Goal: Obtain resource: Obtain resource

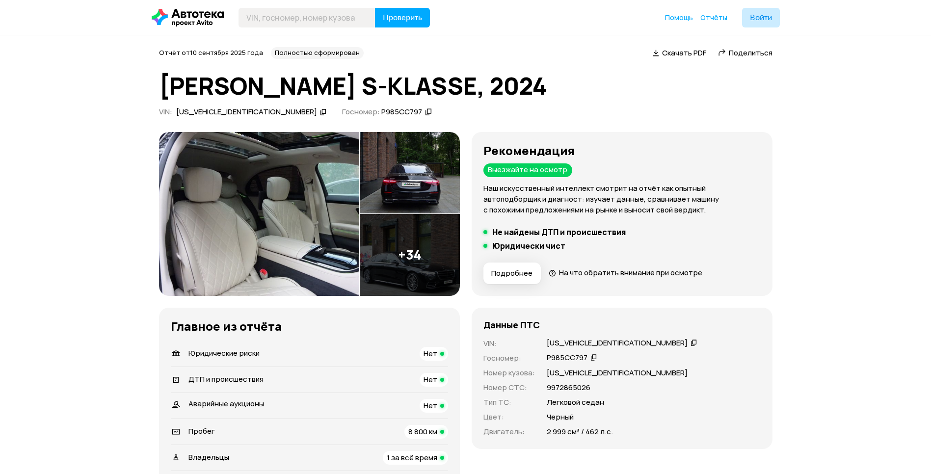
click at [219, 228] on img at bounding box center [259, 214] width 200 height 164
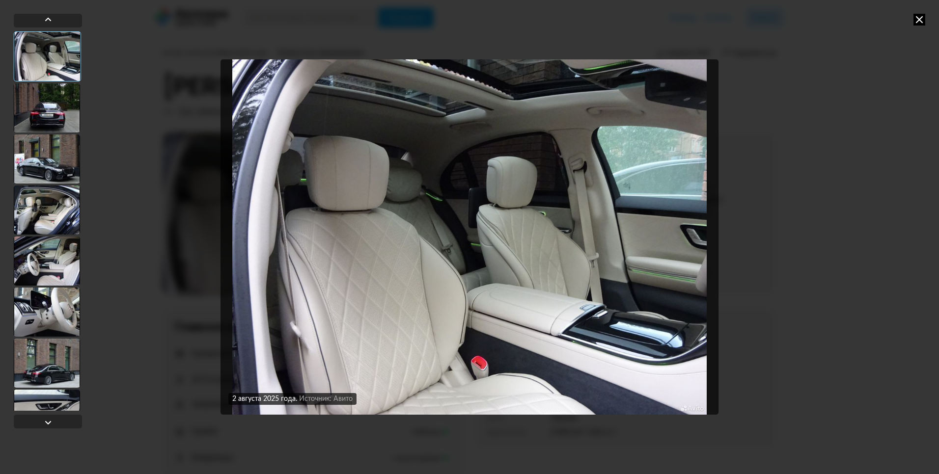
click at [45, 96] on div at bounding box center [47, 107] width 66 height 49
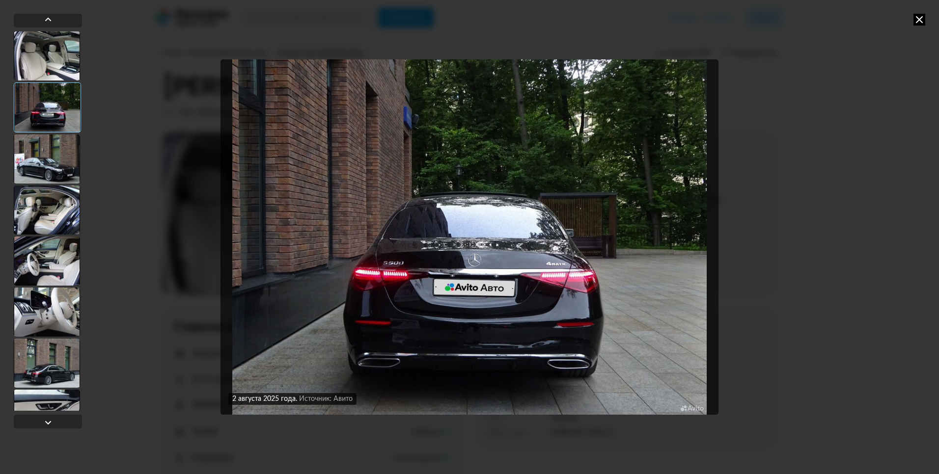
click at [55, 73] on div at bounding box center [47, 55] width 66 height 49
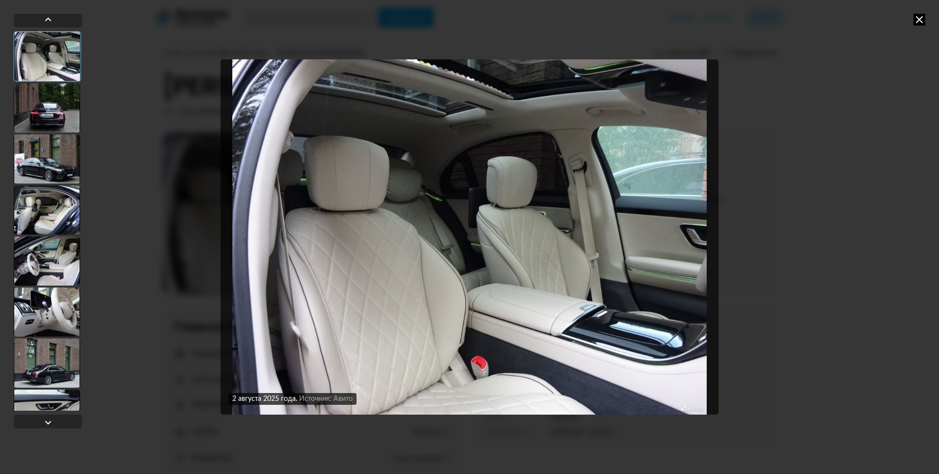
click at [55, 114] on div at bounding box center [47, 107] width 66 height 49
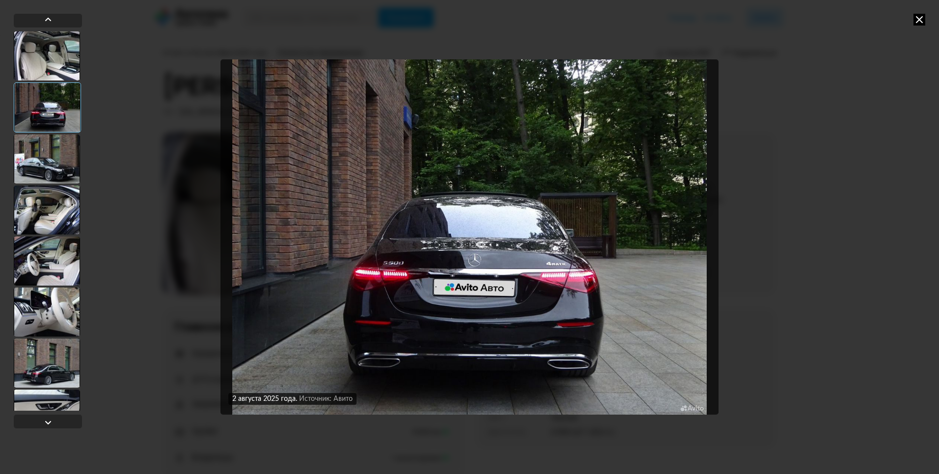
click at [56, 163] on div at bounding box center [47, 159] width 66 height 49
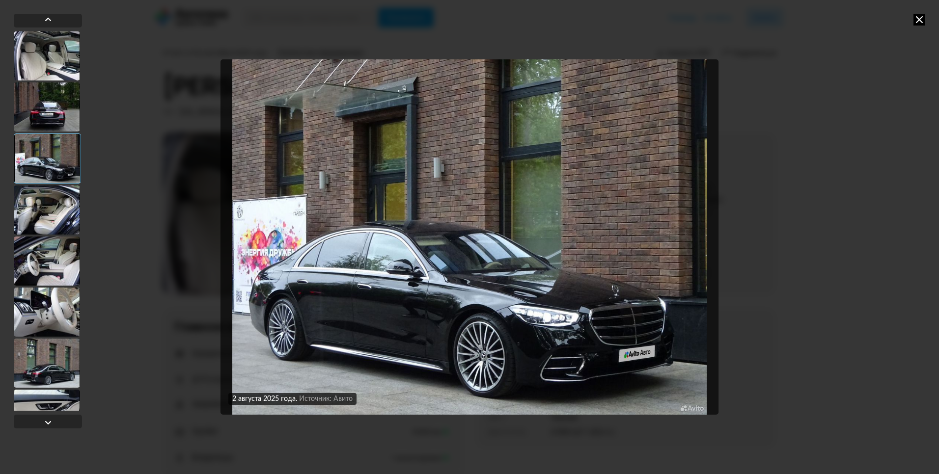
click at [56, 203] on div at bounding box center [47, 210] width 66 height 49
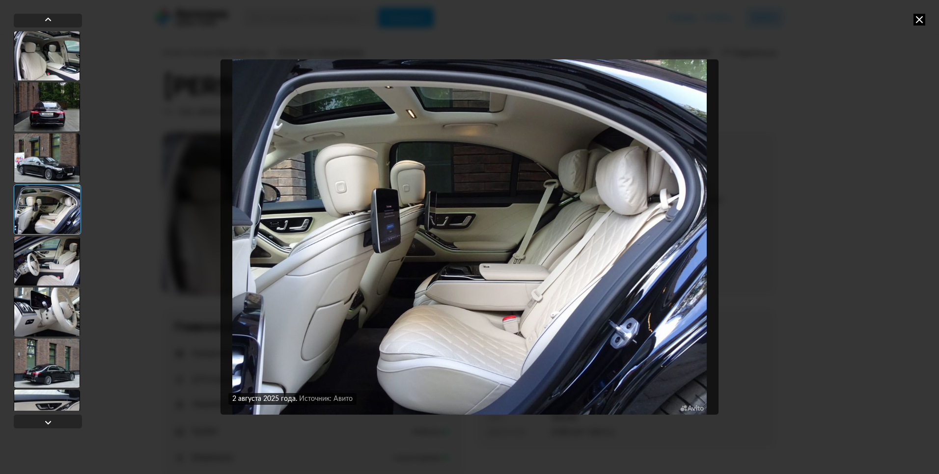
click at [50, 245] on div at bounding box center [47, 261] width 66 height 49
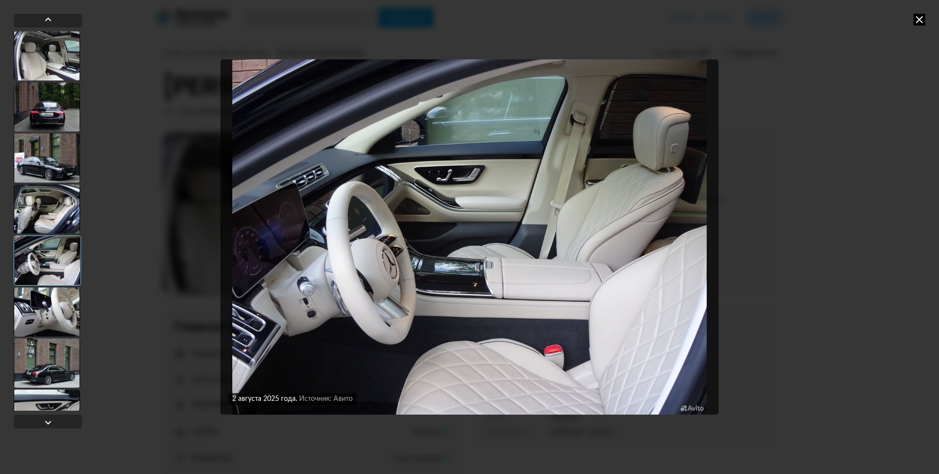
click at [52, 308] on div at bounding box center [47, 312] width 66 height 49
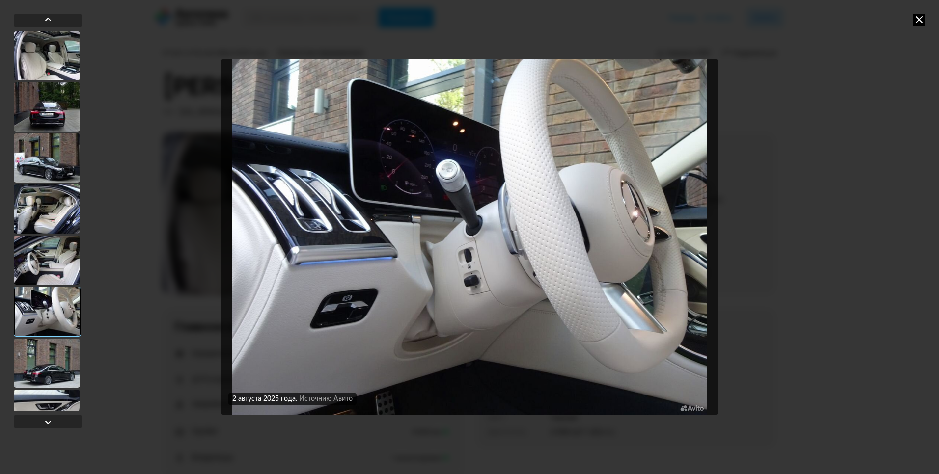
click at [52, 351] on div at bounding box center [47, 363] width 66 height 49
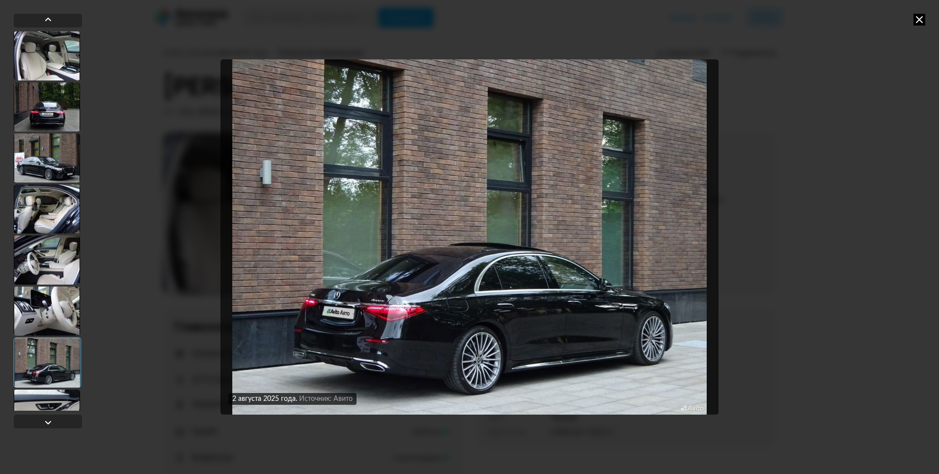
click at [52, 394] on div at bounding box center [47, 414] width 66 height 49
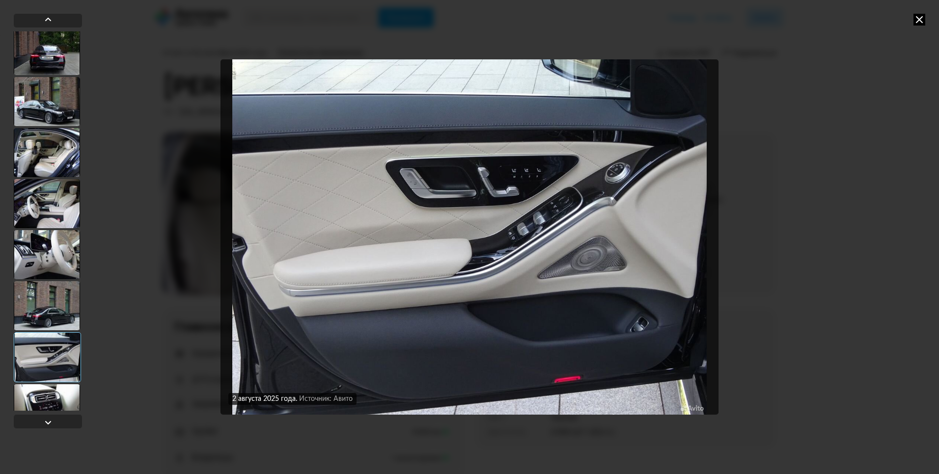
scroll to position [113, 0]
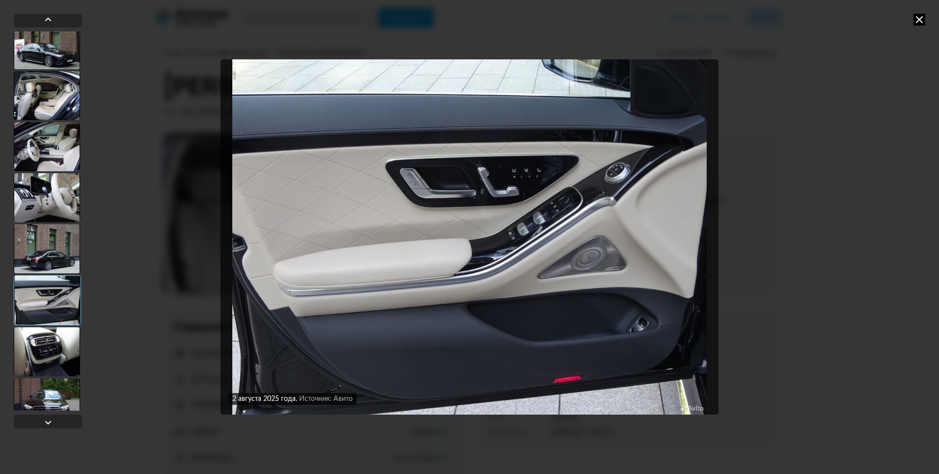
click at [55, 367] on div at bounding box center [47, 351] width 66 height 49
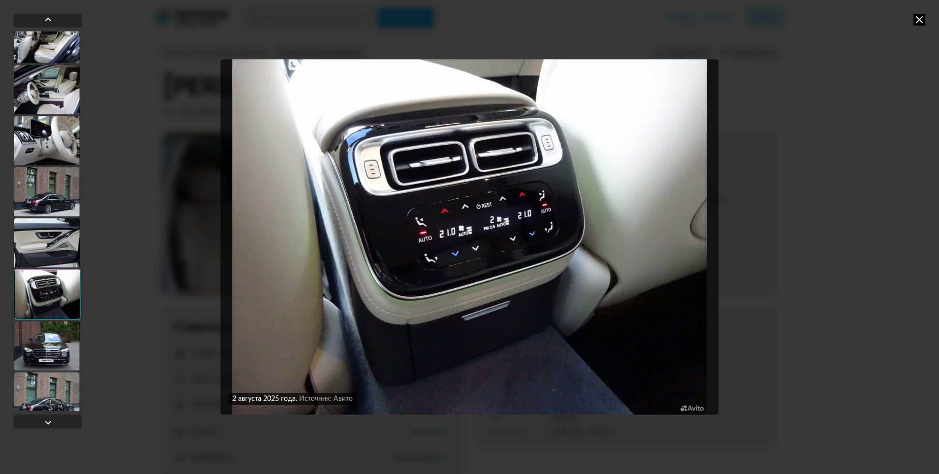
click at [55, 367] on div at bounding box center [47, 346] width 66 height 49
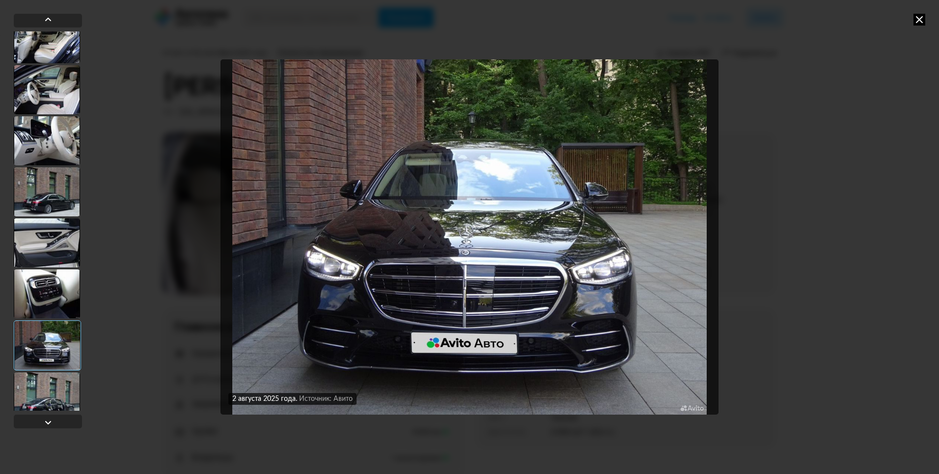
scroll to position [227, 0]
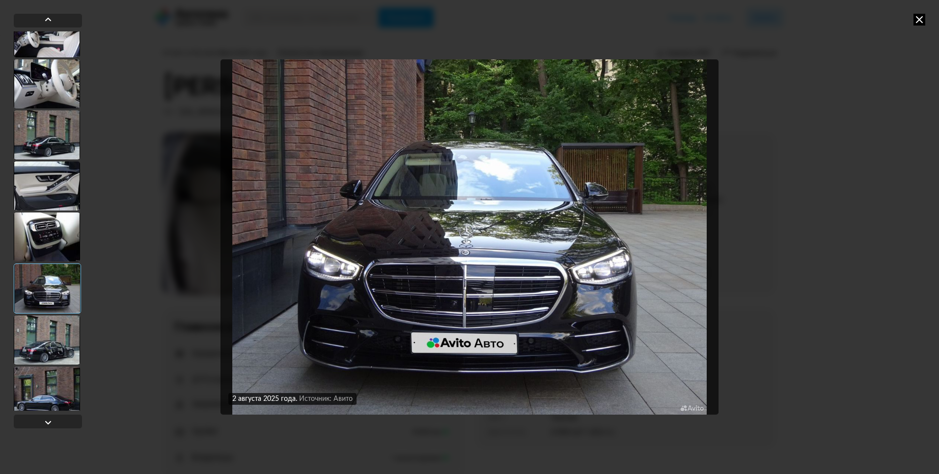
click at [55, 367] on div at bounding box center [47, 391] width 66 height 49
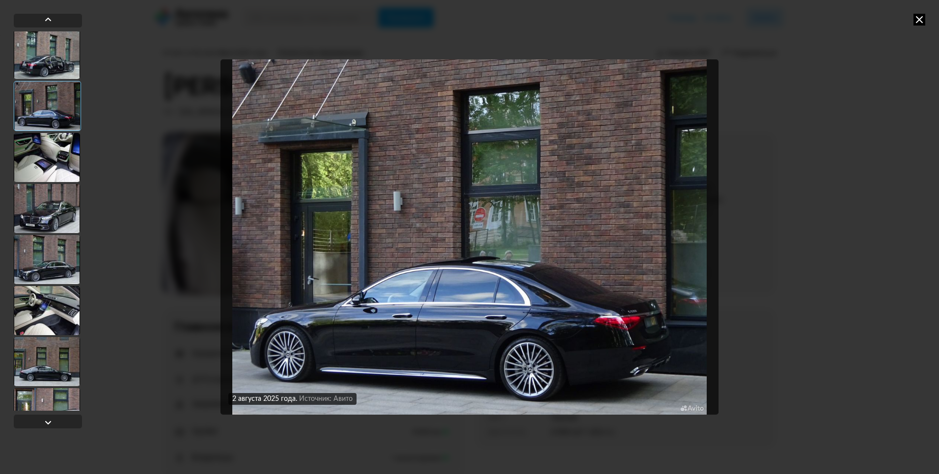
scroll to position [512, 0]
click at [52, 313] on div at bounding box center [47, 310] width 66 height 49
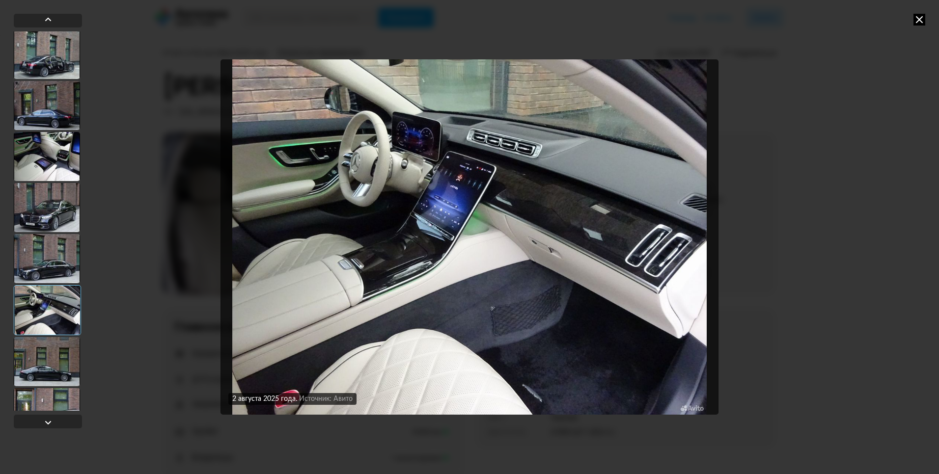
click at [50, 356] on div at bounding box center [47, 361] width 66 height 49
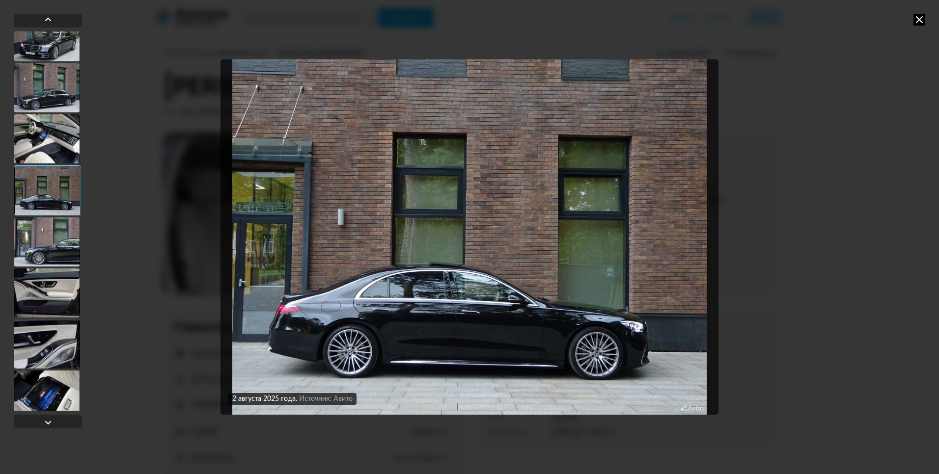
click at [47, 346] on div at bounding box center [47, 344] width 66 height 49
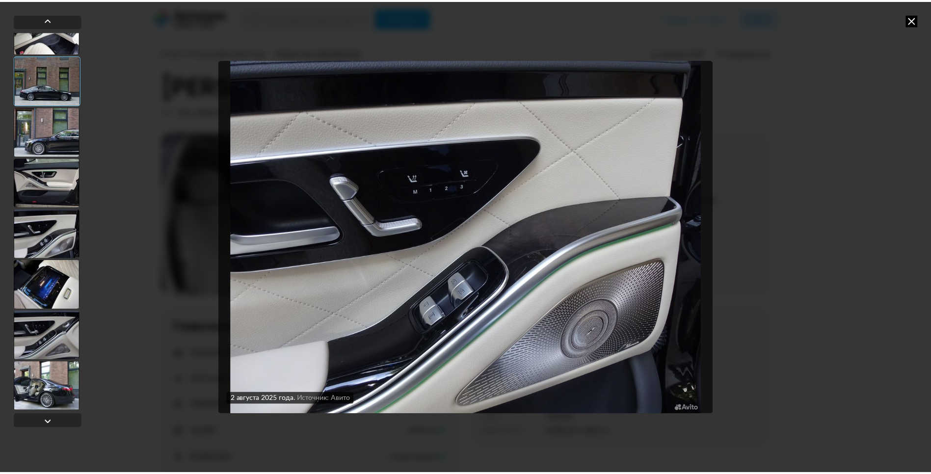
scroll to position [797, 0]
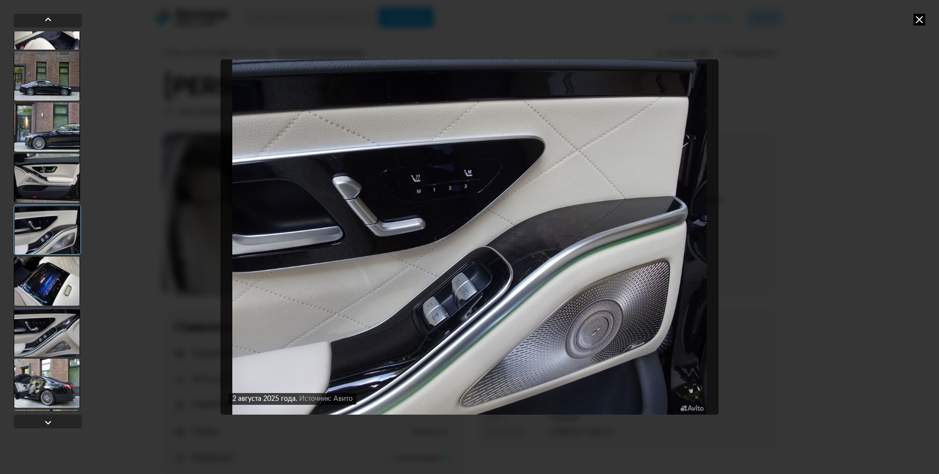
click at [47, 346] on div at bounding box center [47, 332] width 66 height 49
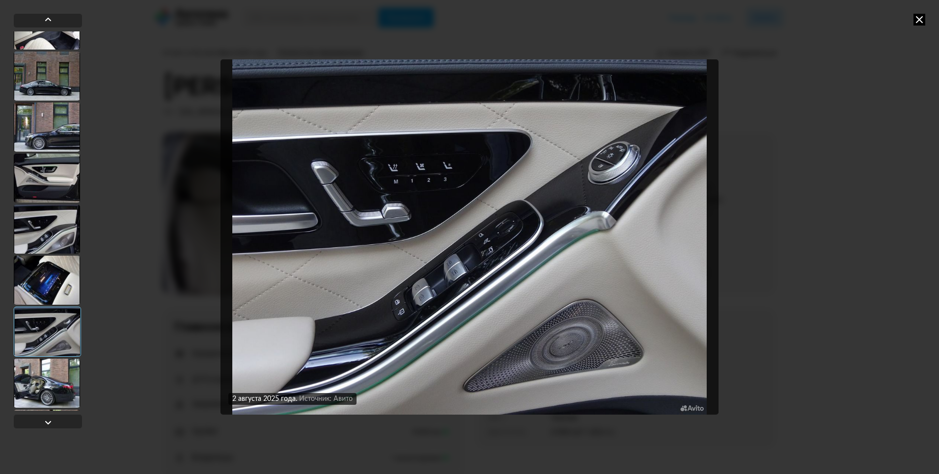
click at [59, 380] on div at bounding box center [47, 383] width 66 height 49
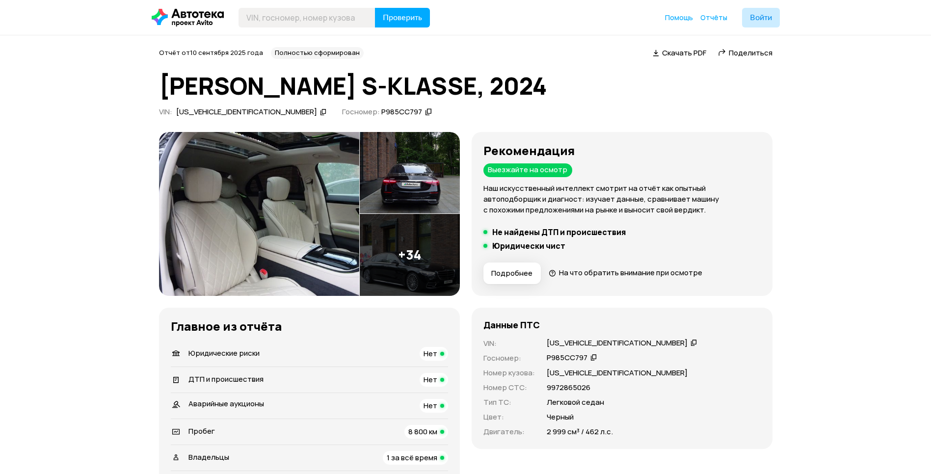
click at [301, 206] on img at bounding box center [259, 214] width 200 height 164
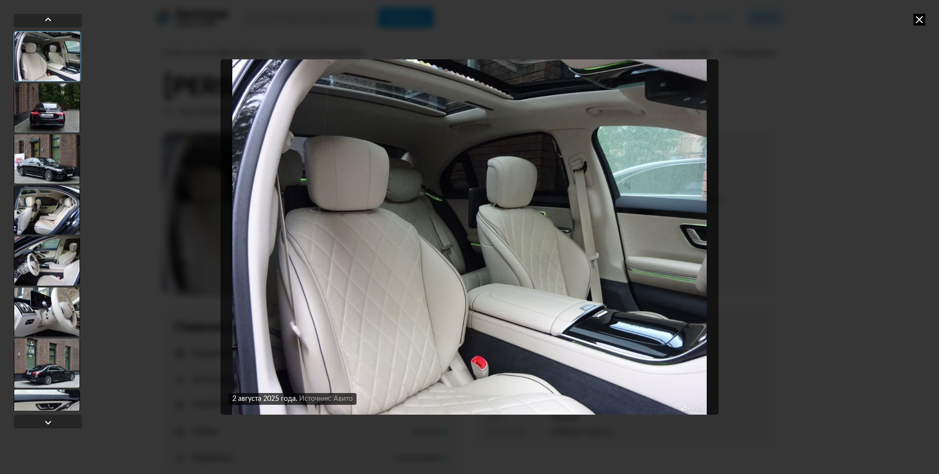
click at [56, 107] on div at bounding box center [47, 107] width 66 height 49
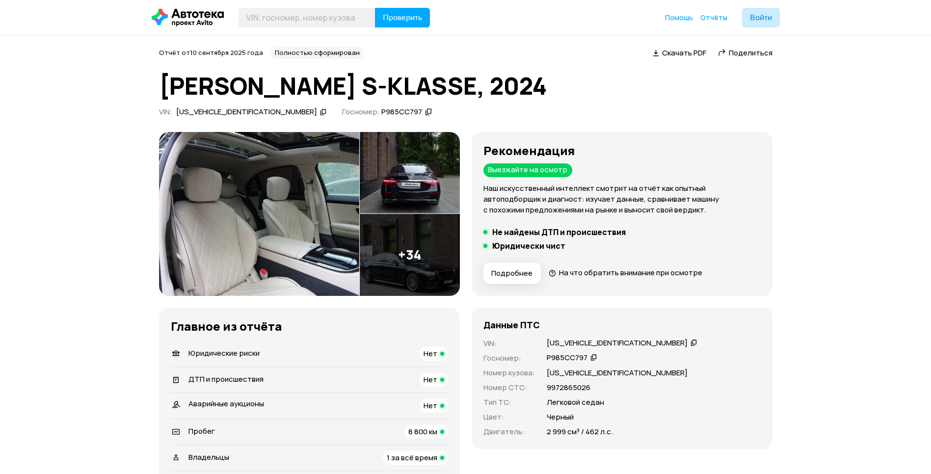
click at [582, 340] on div "[US_VEHICLE_IDENTIFICATION_NUMBER]" at bounding box center [617, 343] width 141 height 10
click at [691, 342] on icon at bounding box center [694, 343] width 7 height 10
drag, startPoint x: 625, startPoint y: 343, endPoint x: 532, endPoint y: 340, distance: 93.8
click at [532, 340] on div "VIN : [US_VEHICLE_IDENTIFICATION_NUMBER]   Госномер : Р985СС797   Номер кузова …" at bounding box center [622, 387] width 277 height 99
copy div "[US_VEHICLE_IDENTIFICATION_NUMBER]"
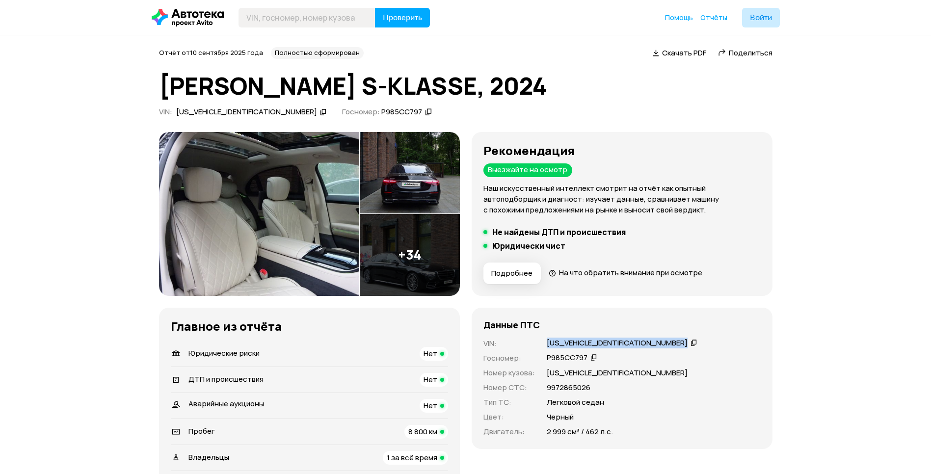
click at [516, 341] on p "VIN :" at bounding box center [510, 343] width 52 height 11
drag, startPoint x: 518, startPoint y: 344, endPoint x: 620, endPoint y: 350, distance: 101.3
click at [620, 350] on div "VIN : [US_VEHICLE_IDENTIFICATION_NUMBER]   Госномер : Р985СС797   Номер кузова …" at bounding box center [622, 387] width 277 height 99
copy div "[US_VEHICLE_IDENTIFICATION_NUMBER]"
click at [668, 366] on div "VIN : [US_VEHICLE_IDENTIFICATION_NUMBER]   Госномер : Р985СС797   Номер кузова …" at bounding box center [622, 387] width 277 height 99
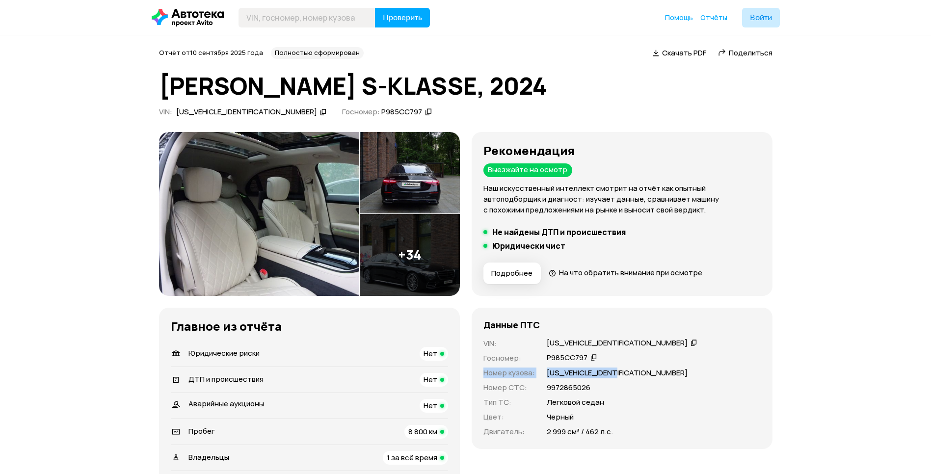
drag, startPoint x: 668, startPoint y: 366, endPoint x: 630, endPoint y: 380, distance: 40.2
click at [630, 380] on div "VIN : [US_VEHICLE_IDENTIFICATION_NUMBER]   Госномер : Р985СС797   Номер кузова …" at bounding box center [622, 387] width 277 height 99
drag, startPoint x: 628, startPoint y: 373, endPoint x: 549, endPoint y: 377, distance: 79.6
click at [549, 377] on div "[US_VEHICLE_IDENTIFICATION_NUMBER]" at bounding box center [654, 373] width 214 height 11
copy p "[US_VEHICLE_IDENTIFICATION_NUMBER]"
